Goal: Navigation & Orientation: Find specific page/section

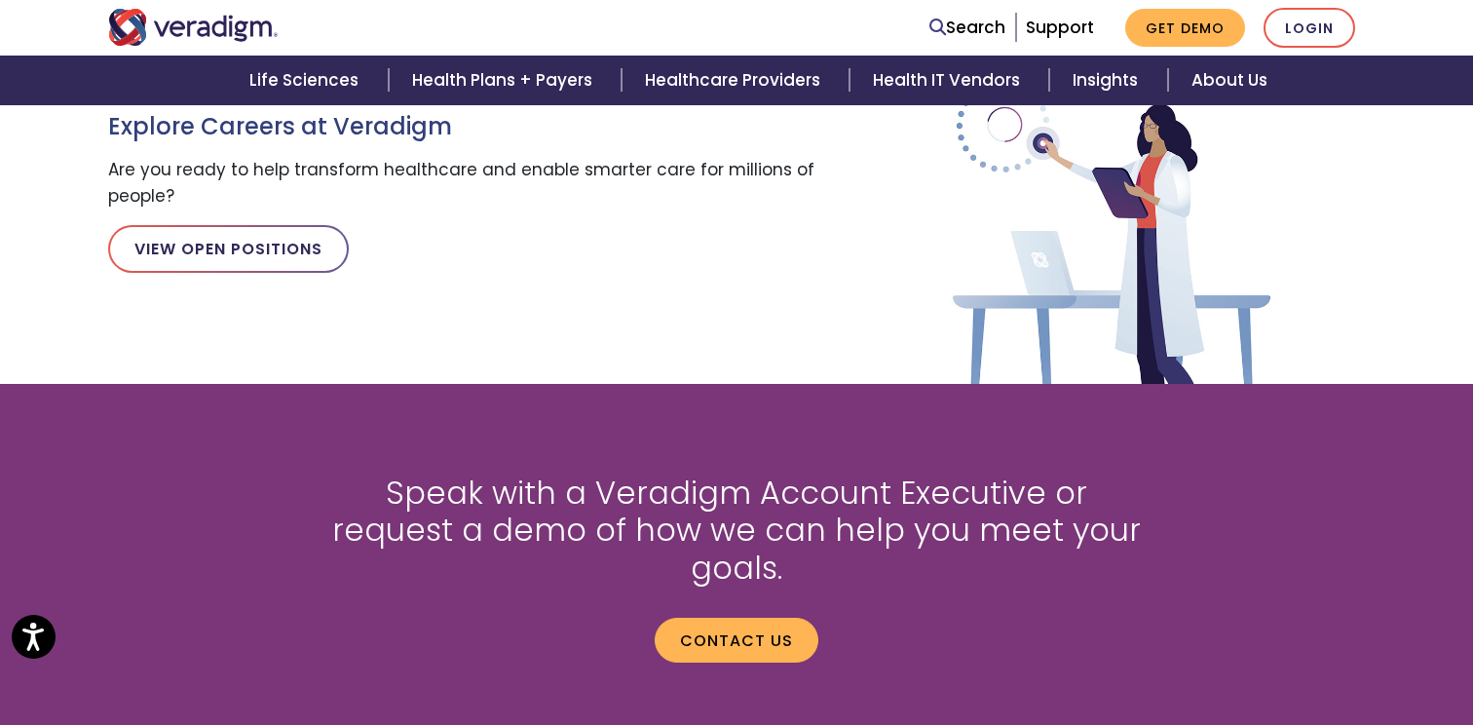
scroll to position [2754, 0]
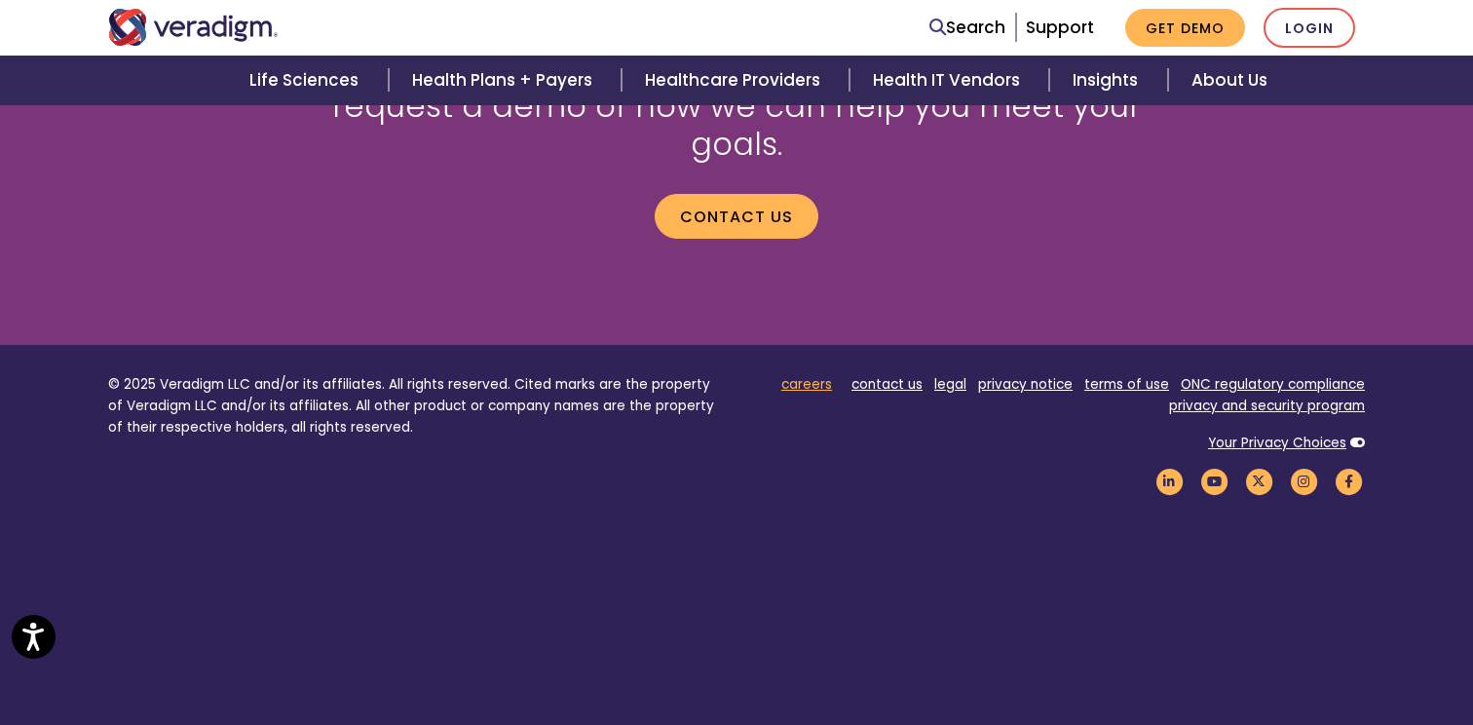
click at [818, 375] on link "careers" at bounding box center [806, 384] width 51 height 19
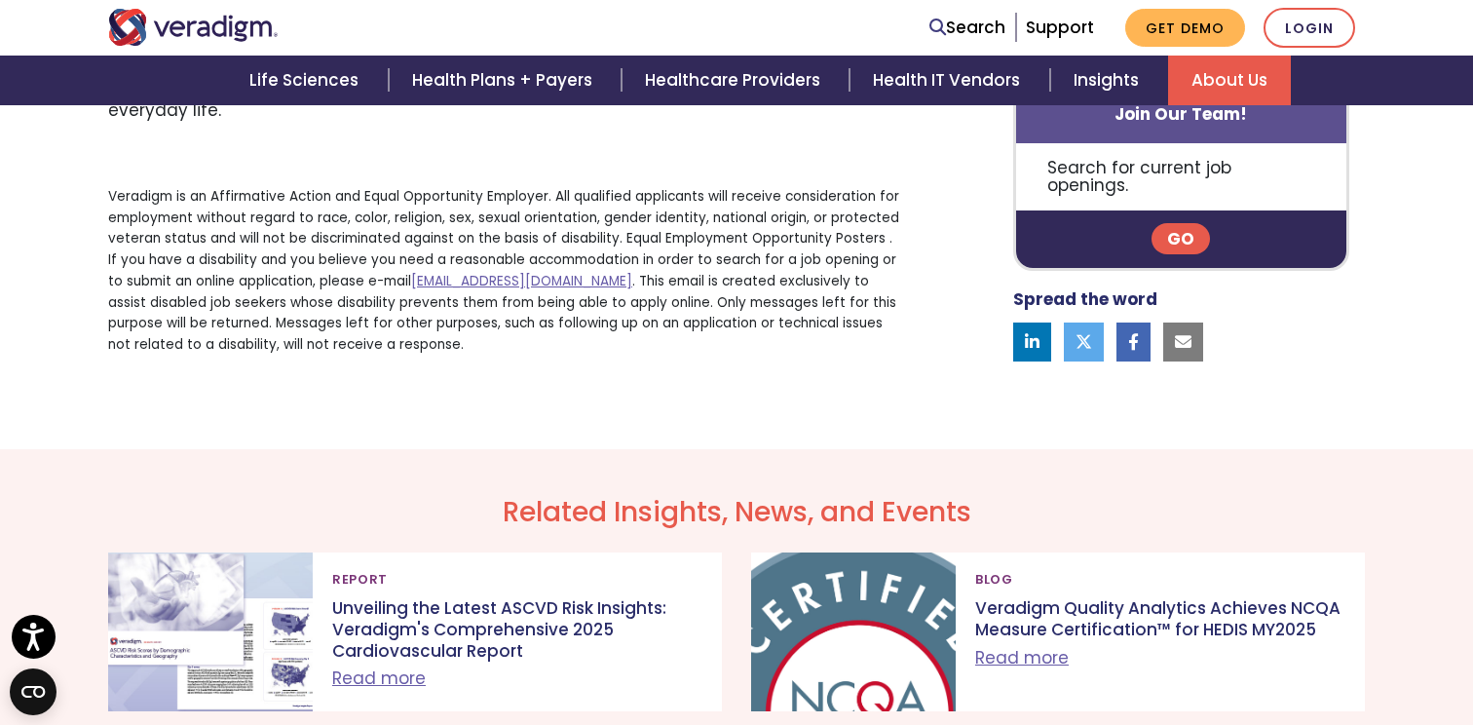
scroll to position [894, 0]
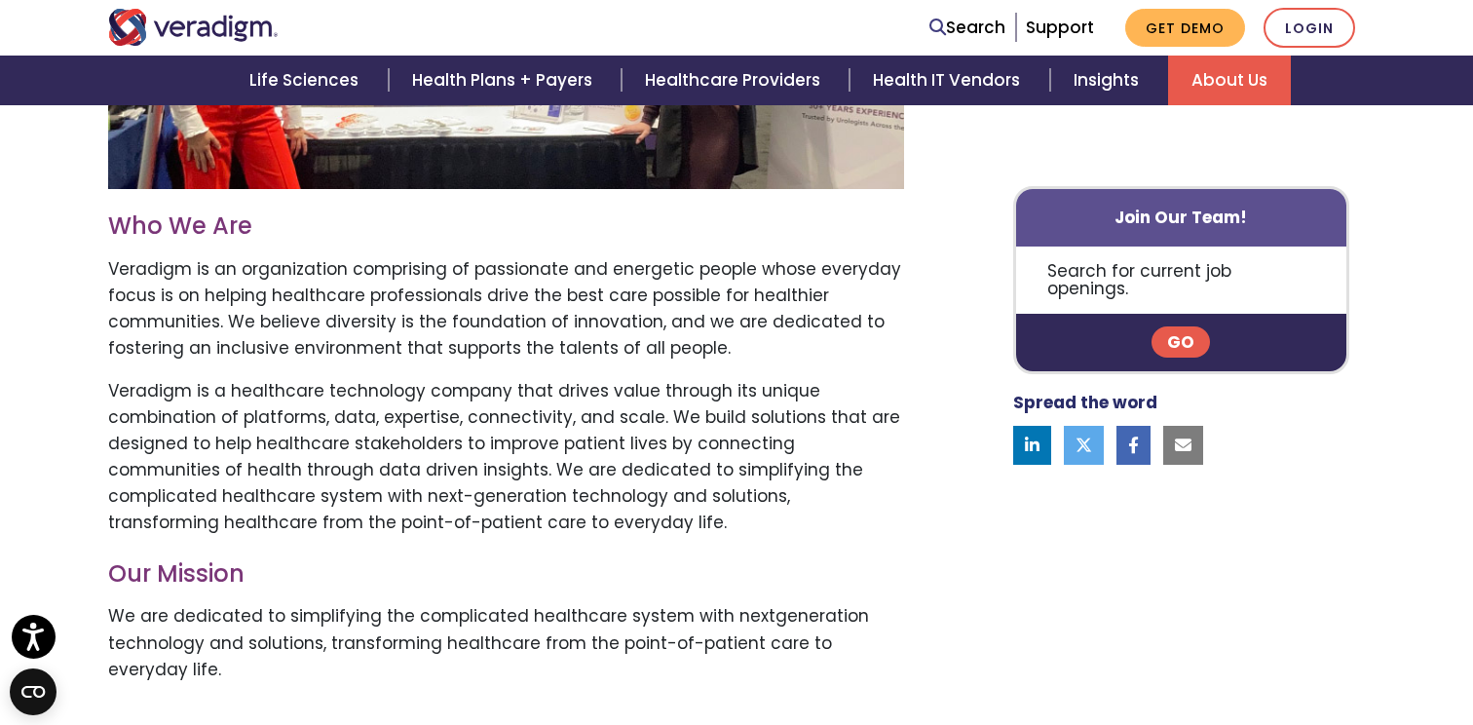
click at [1189, 327] on link "Go" at bounding box center [1180, 342] width 58 height 31
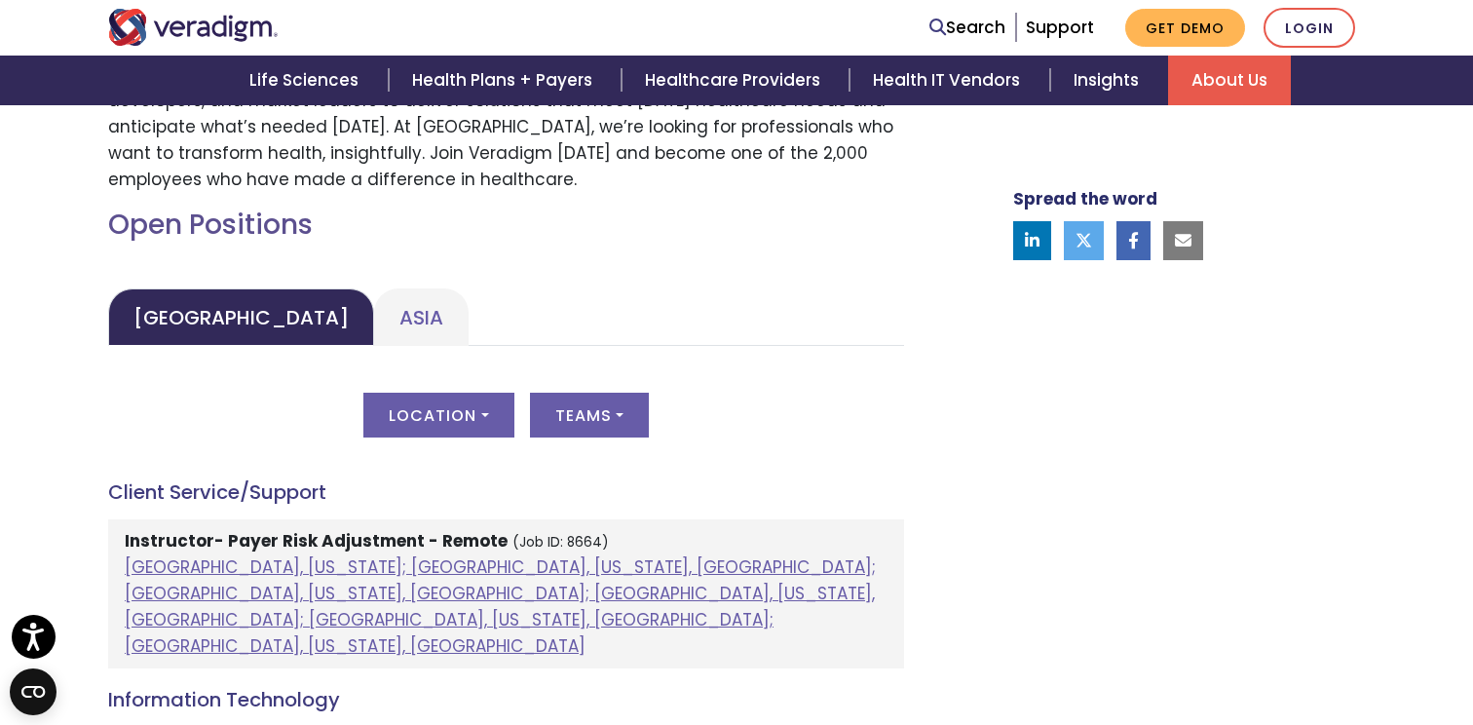
scroll to position [794, 0]
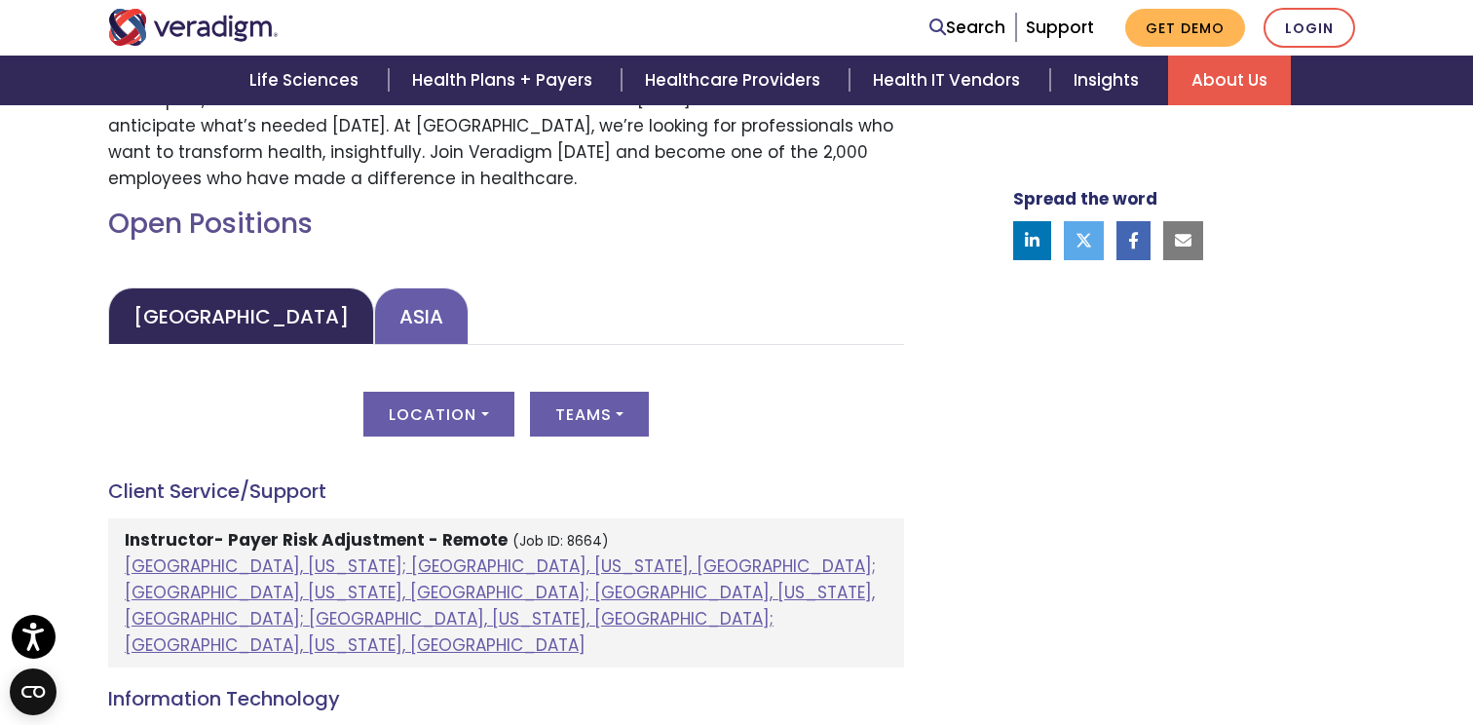
click at [374, 323] on link "Asia" at bounding box center [421, 315] width 94 height 57
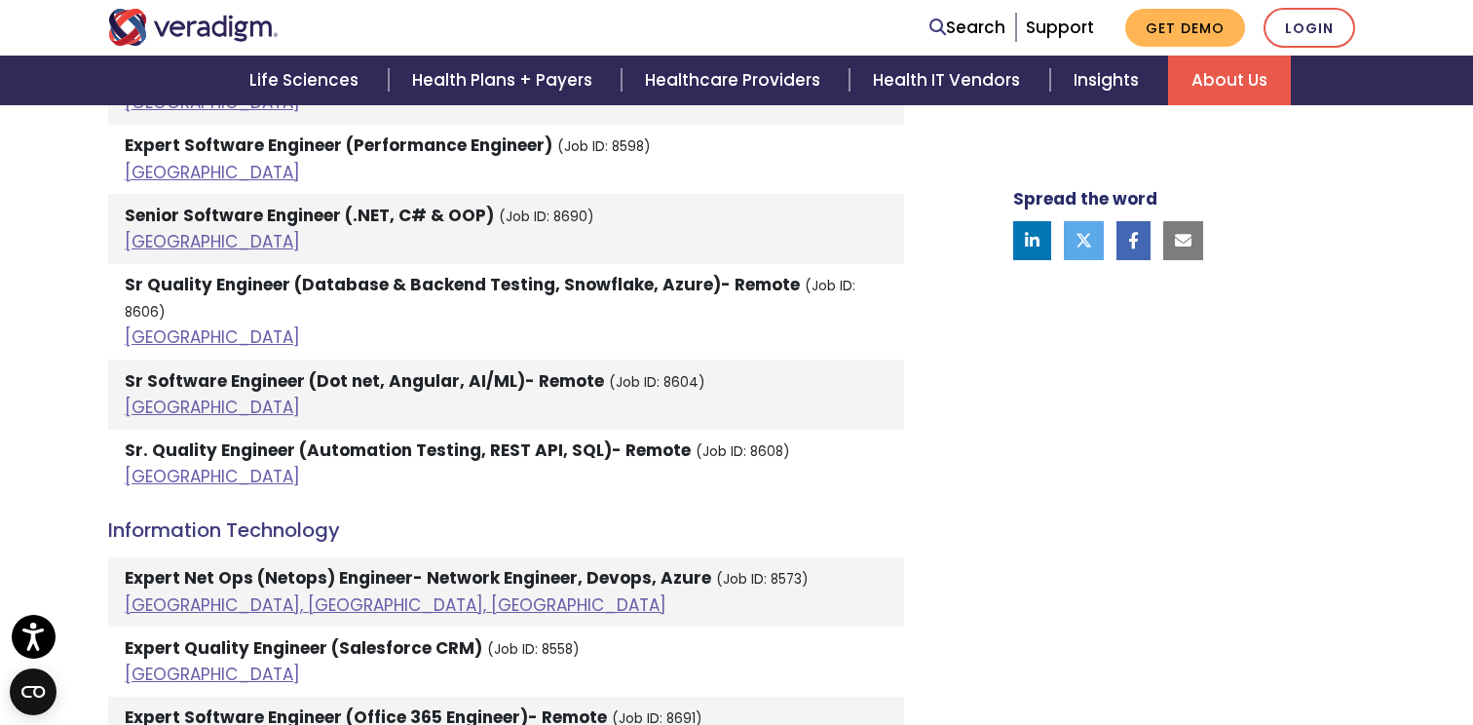
scroll to position [2606, 0]
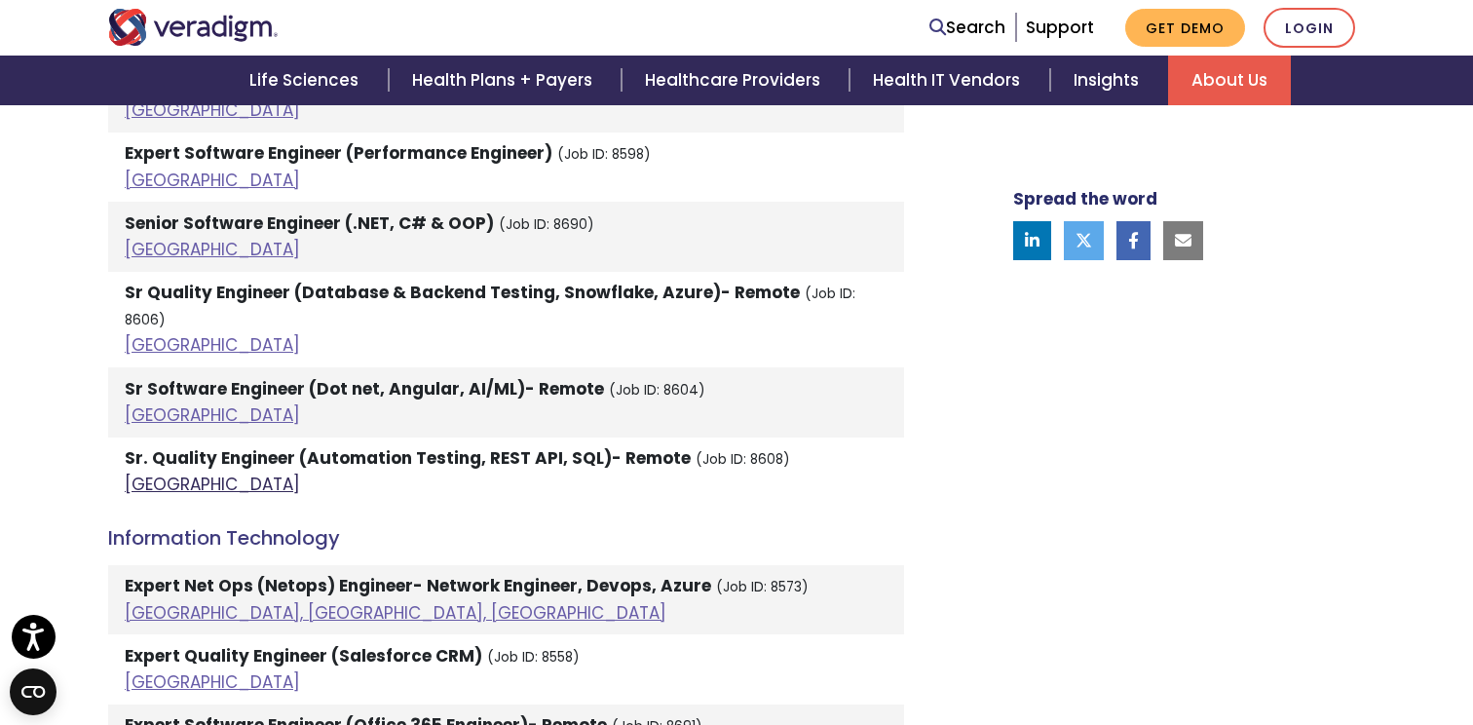
click at [146, 472] on link "India" at bounding box center [212, 483] width 175 height 23
